Goal: Purchase product/service

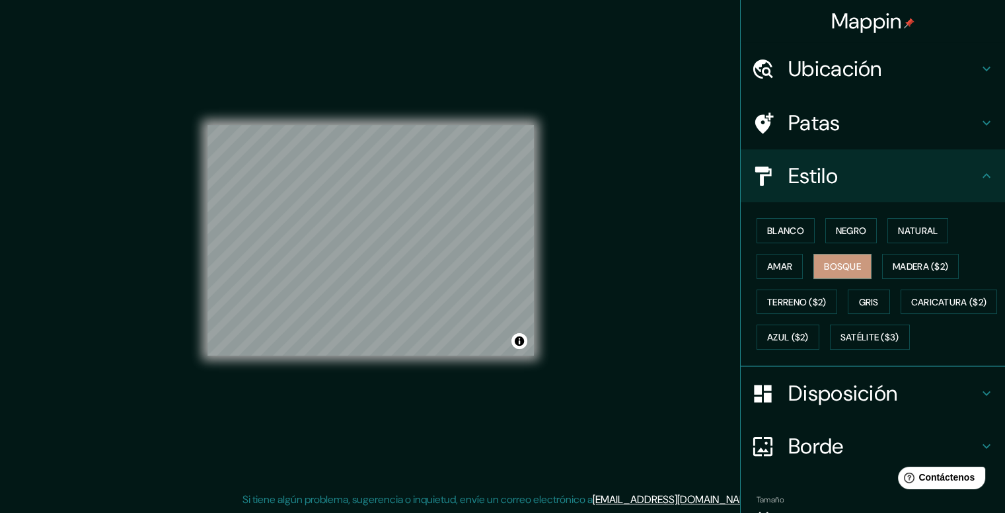
scroll to position [103, 0]
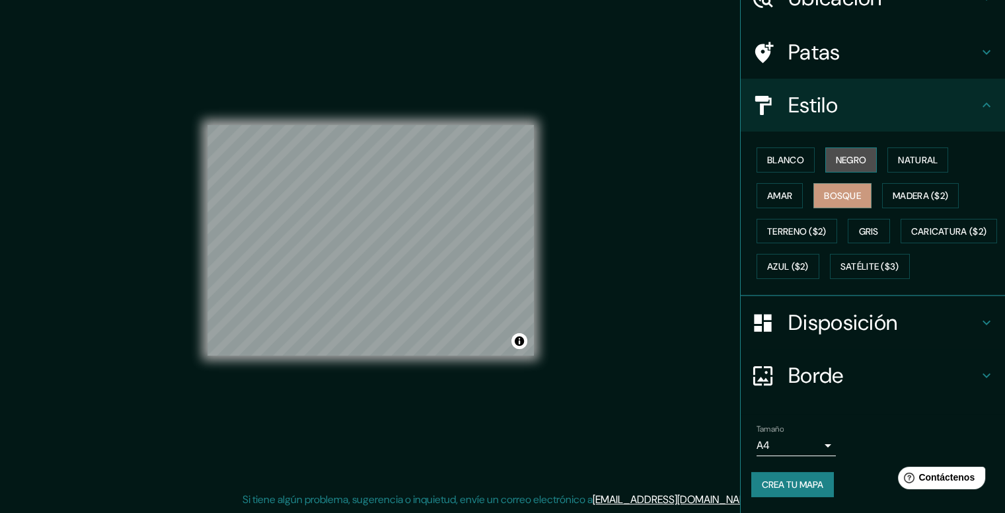
click at [857, 154] on font "Negro" at bounding box center [851, 160] width 31 height 12
click at [769, 154] on font "Blanco" at bounding box center [785, 160] width 37 height 12
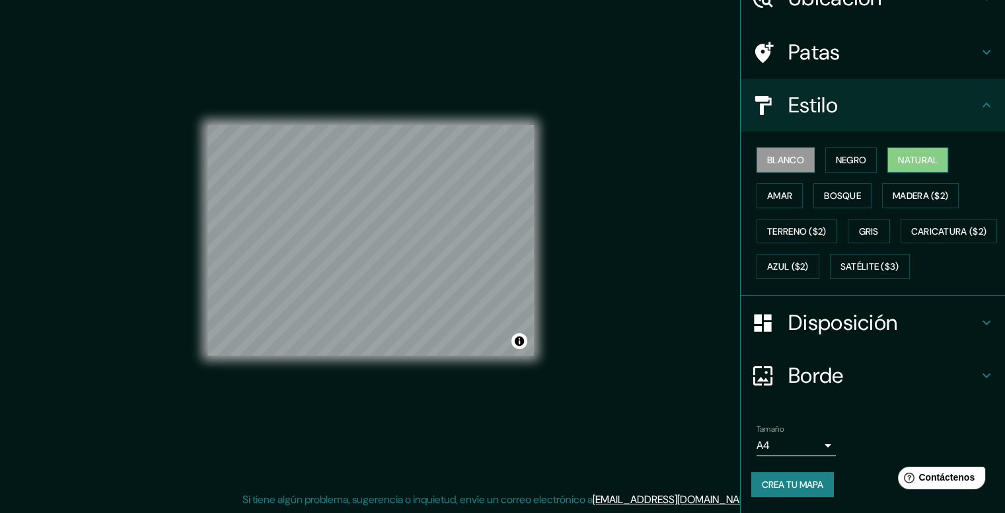
click at [898, 154] on font "Natural" at bounding box center [918, 160] width 40 height 12
click at [773, 190] on font "Amar" at bounding box center [779, 196] width 25 height 12
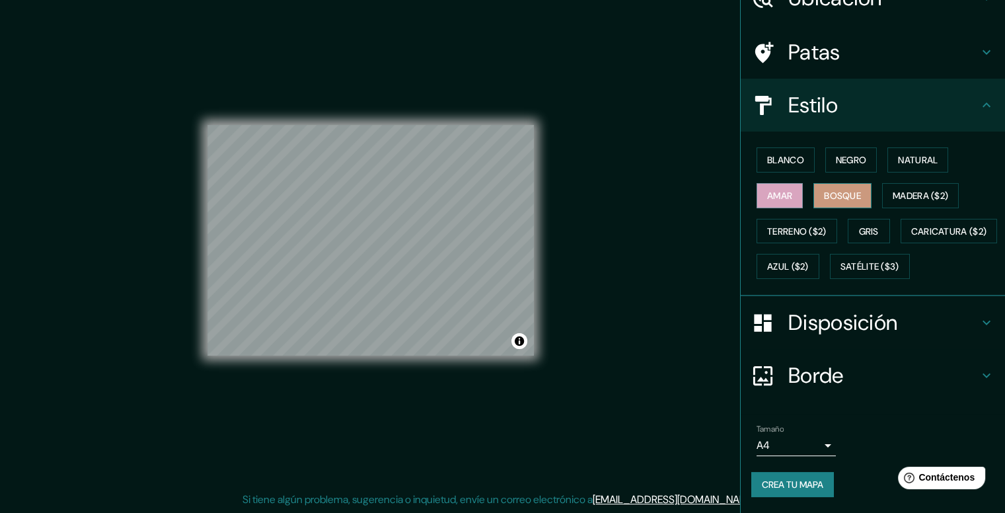
click at [851, 190] on font "Bosque" at bounding box center [842, 196] width 37 height 12
click at [893, 190] on font "Madera ($2)" at bounding box center [921, 196] width 56 height 12
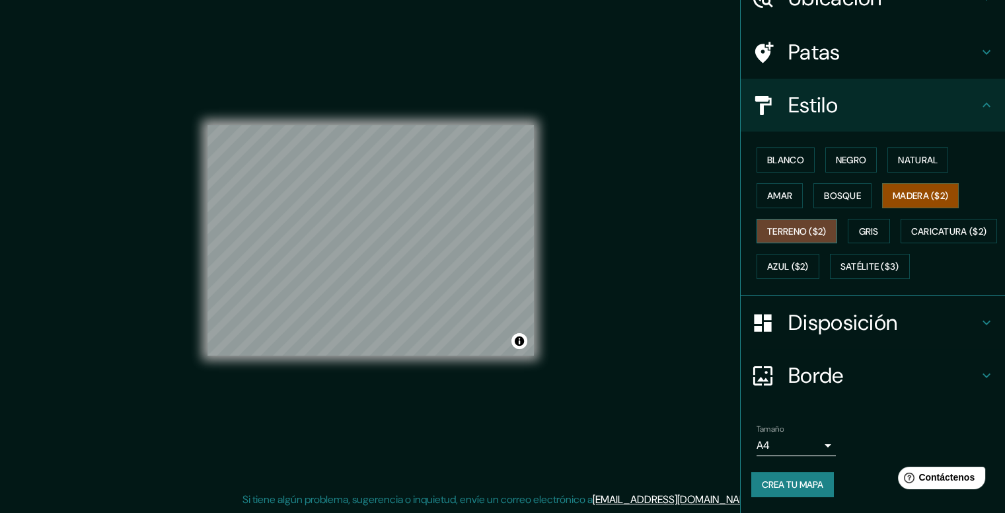
click at [787, 225] on font "Terreno ($2)" at bounding box center [796, 231] width 59 height 12
click at [865, 225] on font "Gris" at bounding box center [869, 231] width 20 height 12
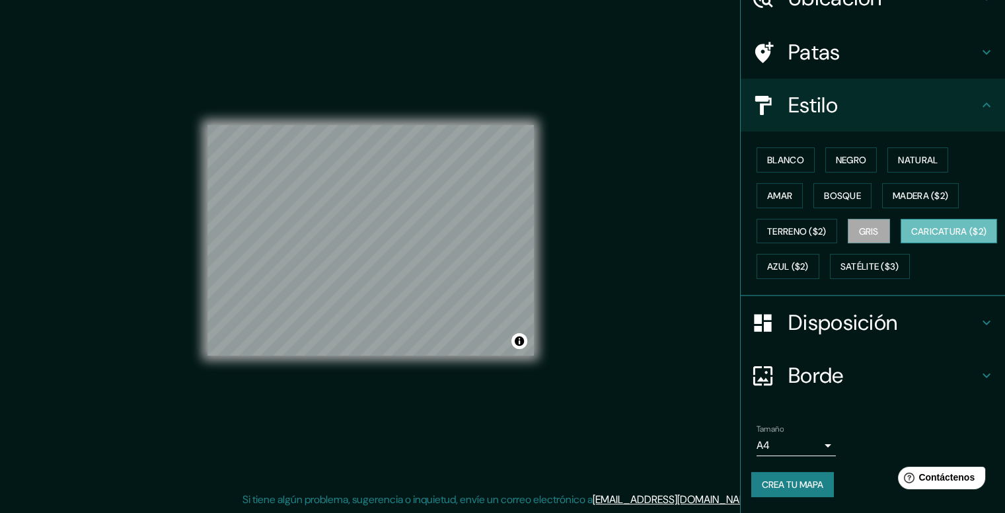
click at [911, 231] on font "Caricatura ($2)" at bounding box center [949, 231] width 76 height 12
click at [809, 261] on font "Azul ($2)" at bounding box center [788, 267] width 42 height 12
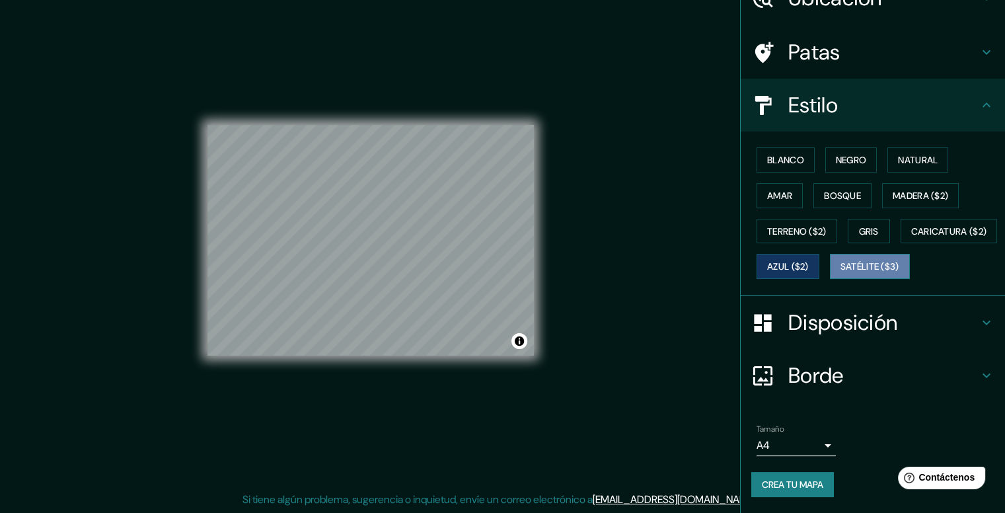
click at [841, 262] on font "Satélite ($3)" at bounding box center [870, 267] width 59 height 12
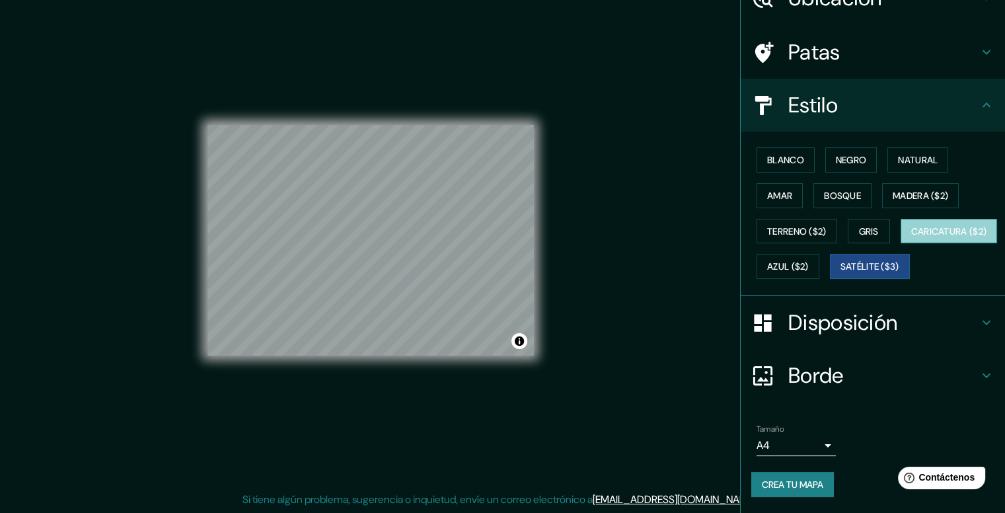
click at [911, 228] on font "Caricatura ($2)" at bounding box center [949, 231] width 76 height 12
click at [841, 259] on font "Satélite ($3)" at bounding box center [870, 266] width 59 height 17
